Goal: Task Accomplishment & Management: Manage account settings

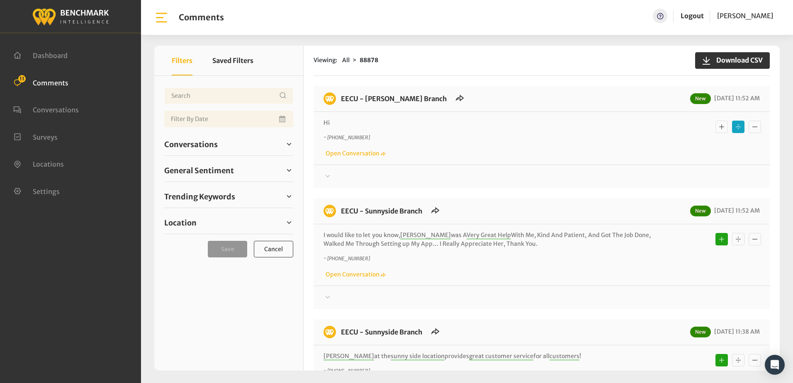
click at [498, 156] on div "~ +15597972576 Open Conversation" at bounding box center [542, 146] width 437 height 24
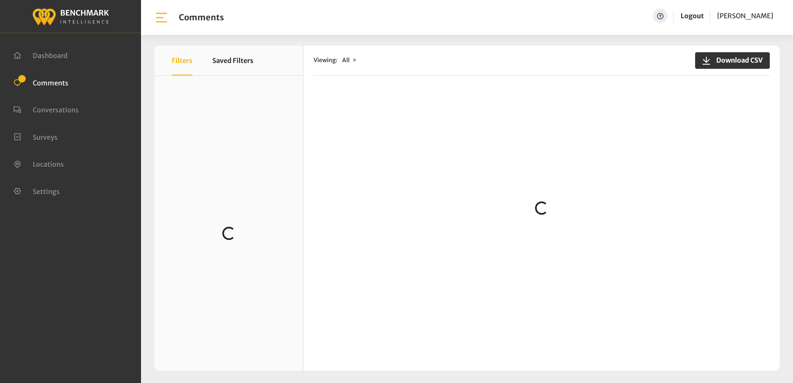
scroll to position [991, 0]
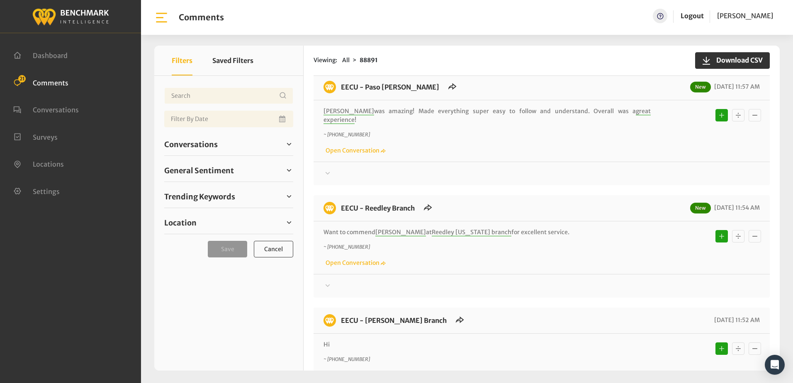
scroll to position [1411, 0]
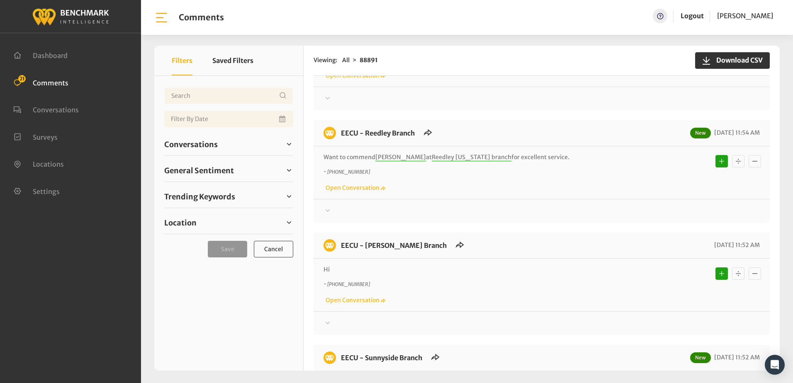
click at [460, 94] on div at bounding box center [542, 99] width 437 height 10
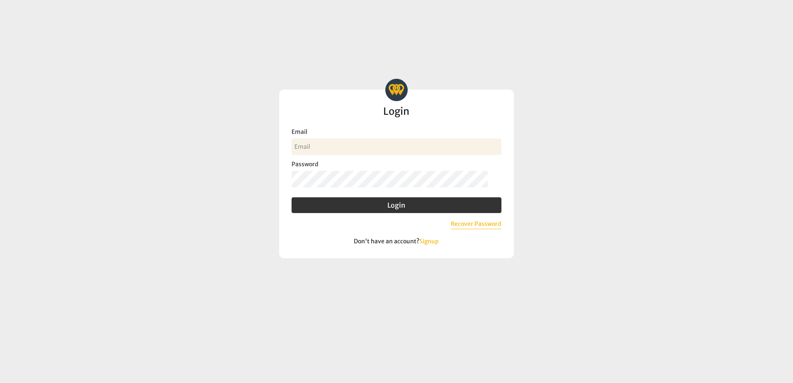
click at [346, 144] on input "Email" at bounding box center [397, 147] width 210 height 17
type input "jand@myeecu.org"
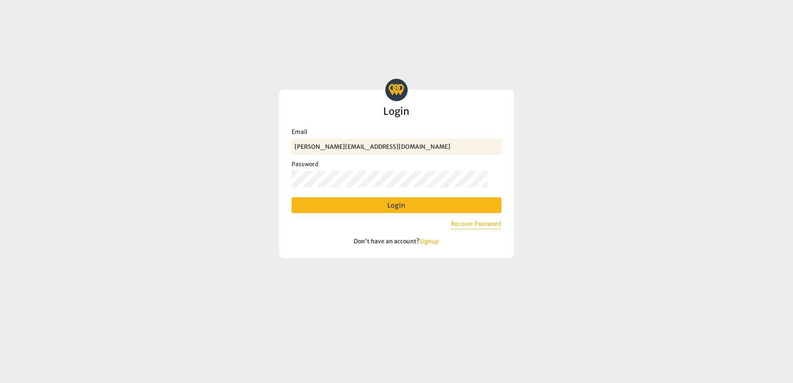
click at [399, 207] on button "Login" at bounding box center [397, 206] width 210 height 16
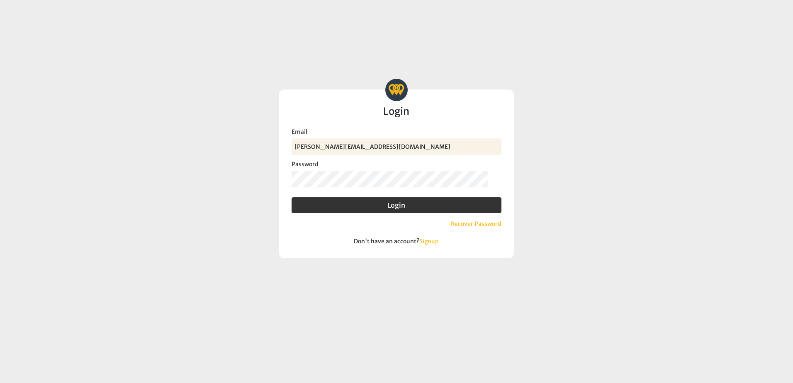
click at [234, 199] on login-form "Benchmark Intelligence Login Invalid email or password. Try again, recover your…" at bounding box center [397, 168] width 392 height 179
click at [292, 198] on button "Login" at bounding box center [397, 206] width 210 height 16
click at [246, 194] on login-form "Benchmark Intelligence Login Invalid email or password. Try again, recover your…" at bounding box center [397, 168] width 392 height 179
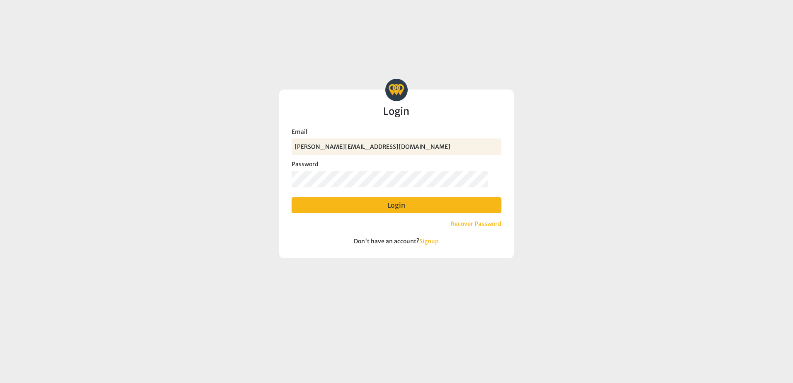
click at [395, 213] on button "Login" at bounding box center [397, 206] width 210 height 16
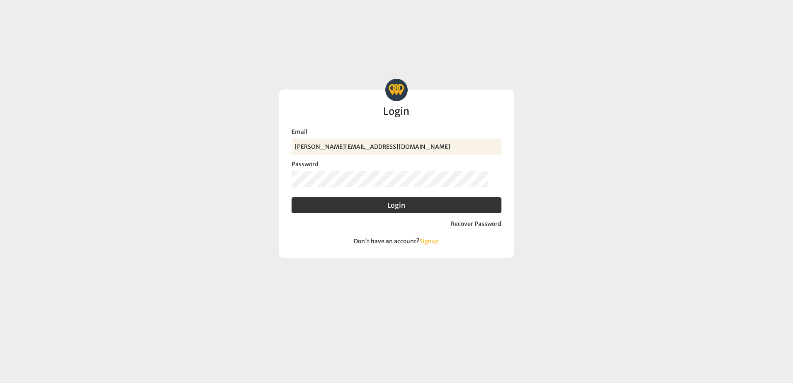
click at [465, 229] on button "Recover Password" at bounding box center [476, 225] width 51 height 10
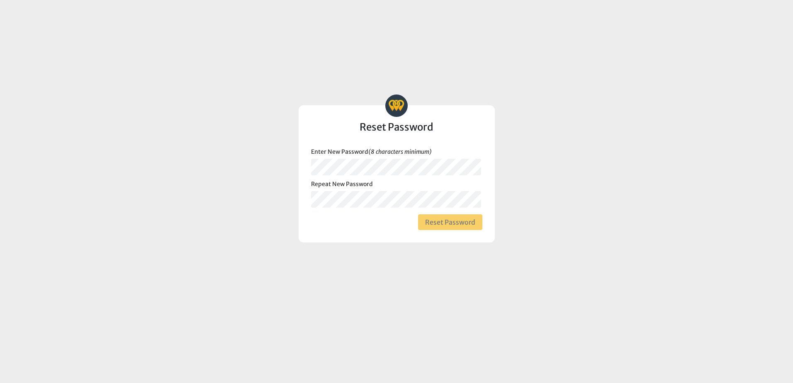
click at [453, 221] on button "Reset Password" at bounding box center [450, 223] width 64 height 16
click at [249, 167] on login "Benchmark Intelligence Reset Password Passwords entries do not match. Passwords…" at bounding box center [396, 191] width 793 height 383
click at [285, 198] on login "Benchmark Intelligence Reset Password Passwords entries do not match. Passwords…" at bounding box center [396, 191] width 793 height 383
click at [432, 224] on button "Reset Password" at bounding box center [450, 223] width 64 height 16
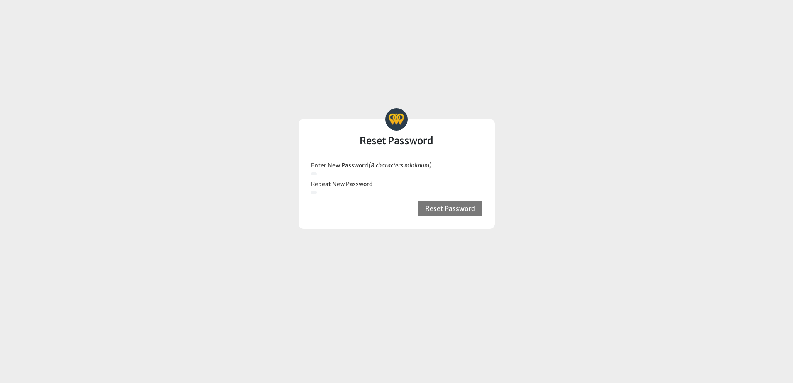
click at [0, 0] on link "Go to Login" at bounding box center [0, 0] width 0 height 0
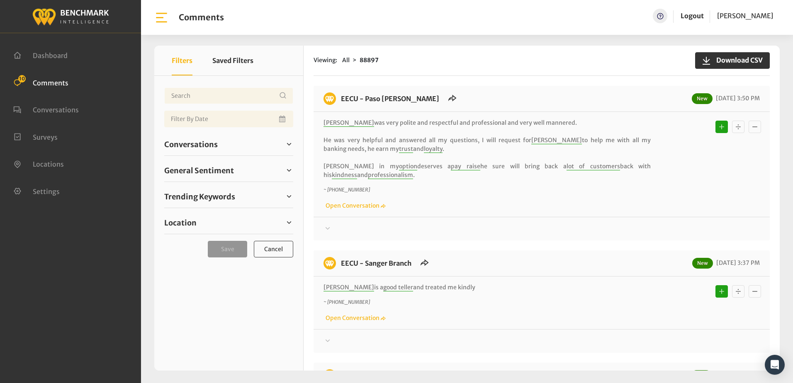
click at [559, 222] on div "Thanks! We appreciate your feedback about EECU. If at any time you wish to end …" at bounding box center [542, 225] width 456 height 17
